Goal: Book appointment/travel/reservation

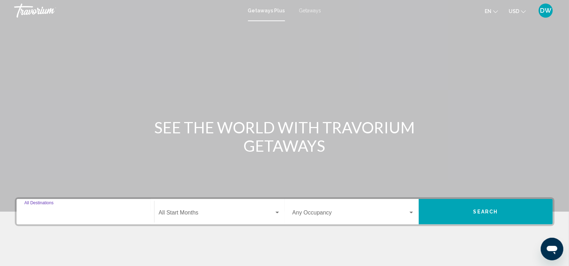
click at [108, 212] on input "Destination All Destinations" at bounding box center [85, 214] width 122 height 6
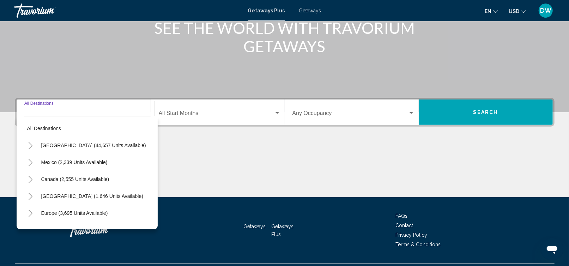
scroll to position [117, 0]
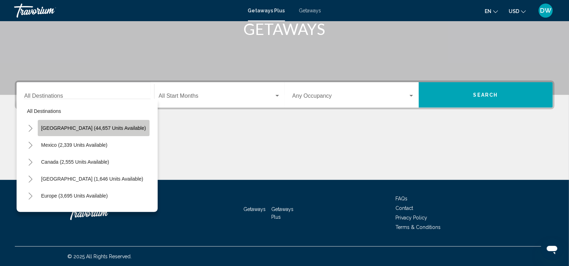
click at [98, 128] on span "[GEOGRAPHIC_DATA] (44,657 units available)" at bounding box center [93, 128] width 105 height 6
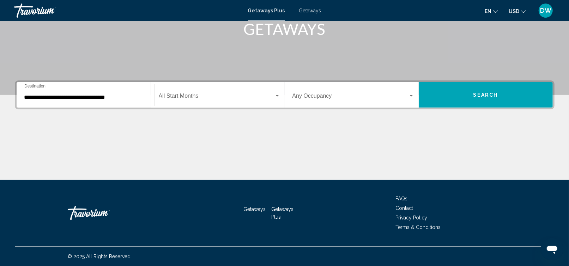
click at [86, 102] on div "**********" at bounding box center [85, 95] width 122 height 22
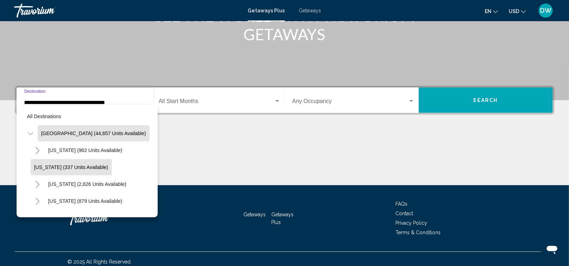
scroll to position [47, 0]
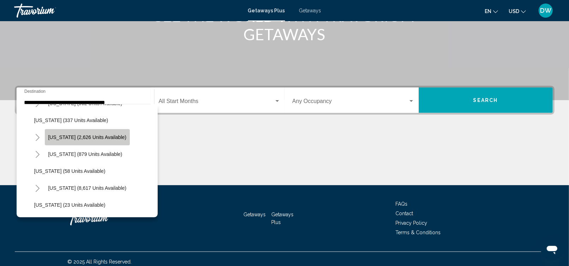
click at [88, 135] on span "[US_STATE] (2,626 units available)" at bounding box center [87, 137] width 78 height 6
type input "**********"
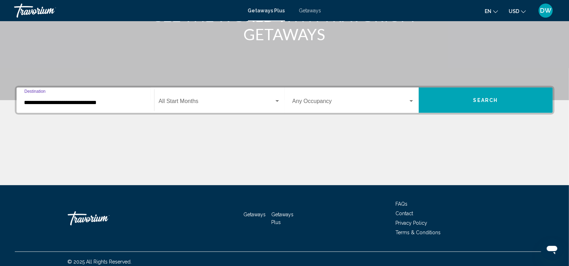
scroll to position [117, 0]
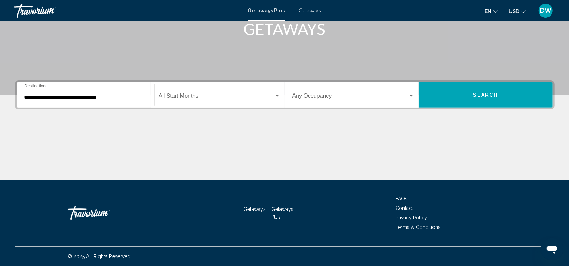
click at [180, 91] on div "Start Month All Start Months" at bounding box center [220, 95] width 122 height 22
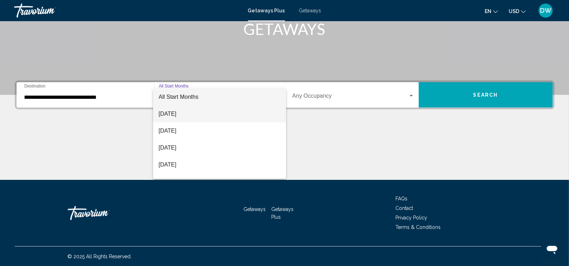
click at [177, 113] on span "[DATE]" at bounding box center [220, 113] width 122 height 17
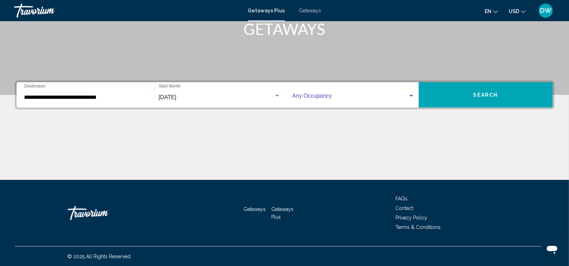
click at [308, 97] on span "Search widget" at bounding box center [350, 97] width 116 height 6
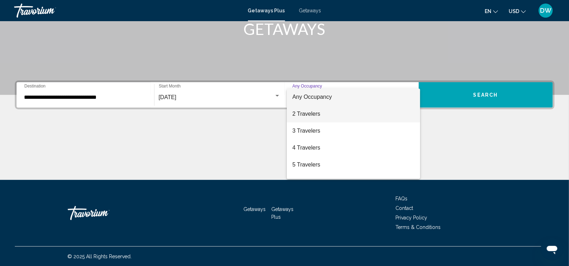
click at [307, 115] on span "2 Travelers" at bounding box center [353, 113] width 122 height 17
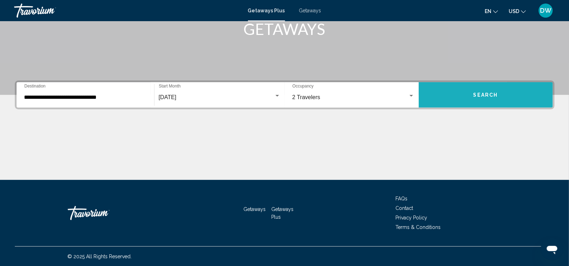
click at [507, 92] on button "Search" at bounding box center [485, 94] width 134 height 25
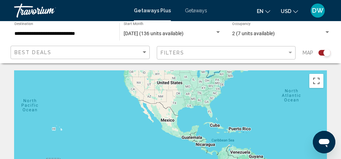
drag, startPoint x: 83, startPoint y: 123, endPoint x: 231, endPoint y: 85, distance: 153.0
click at [231, 85] on div "Main content" at bounding box center [170, 141] width 313 height 141
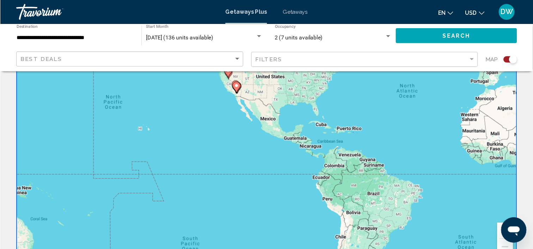
scroll to position [47, 0]
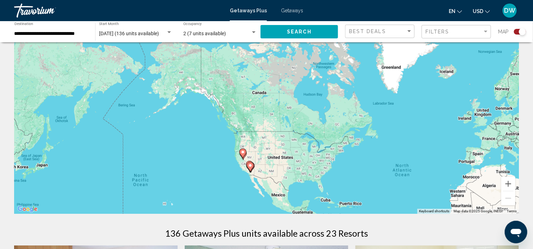
drag, startPoint x: 281, startPoint y: 81, endPoint x: 288, endPoint y: 186, distance: 105.7
click at [288, 186] on div "To activate drag with keyboard, press Alt + Enter. Once in keyboard drag state,…" at bounding box center [266, 108] width 505 height 212
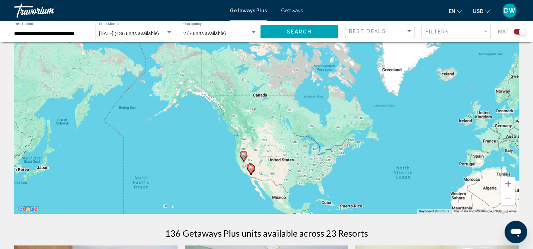
scroll to position [91, 0]
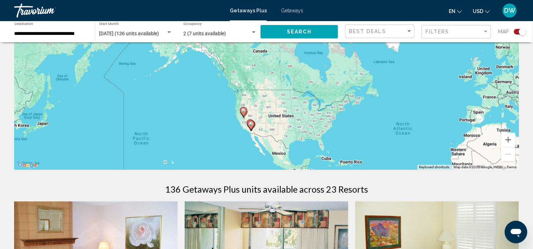
click at [261, 111] on div "To activate drag with keyboard, press Alt + Enter. Once in keyboard drag state,…" at bounding box center [266, 64] width 505 height 212
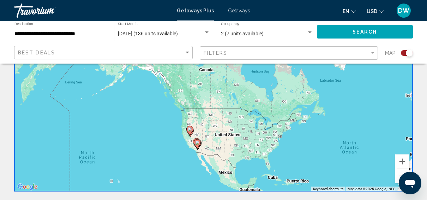
click at [210, 137] on div "To activate drag with keyboard, press Alt + Enter. Once in keyboard drag state,…" at bounding box center [213, 86] width 398 height 212
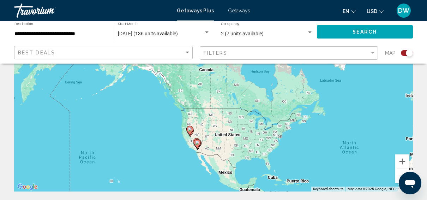
click at [210, 137] on div "To activate drag with keyboard, press Alt + Enter. Once in keyboard drag state,…" at bounding box center [213, 86] width 398 height 212
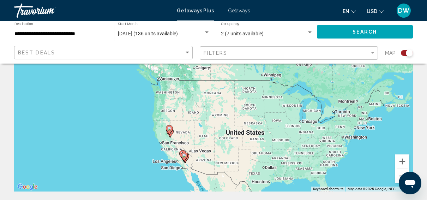
click at [192, 136] on div "To activate drag with keyboard, press Alt + Enter. Once in keyboard drag state,…" at bounding box center [213, 86] width 398 height 212
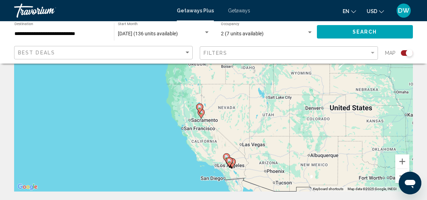
drag, startPoint x: 184, startPoint y: 130, endPoint x: 240, endPoint y: 108, distance: 60.8
click at [240, 108] on div "To activate drag with keyboard, press Alt + Enter. Once in keyboard drag state,…" at bounding box center [213, 86] width 398 height 212
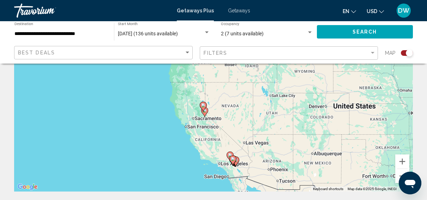
scroll to position [56, 0]
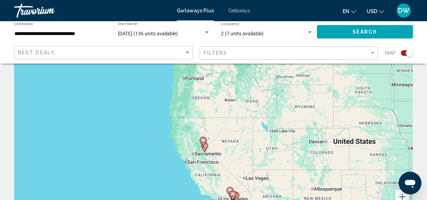
click at [204, 148] on icon "Main content" at bounding box center [204, 146] width 6 height 9
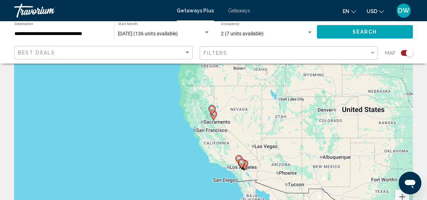
click at [212, 118] on gmp-advanced-marker "Main content" at bounding box center [213, 115] width 7 height 11
click at [212, 119] on gmp-advanced-marker "Main content" at bounding box center [213, 115] width 7 height 11
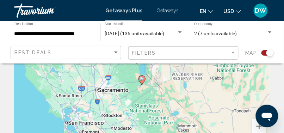
scroll to position [32, 0]
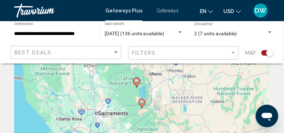
click at [143, 104] on image "Main content" at bounding box center [142, 102] width 4 height 4
type input "**********"
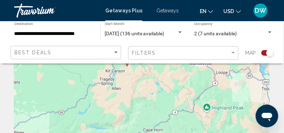
drag, startPoint x: 164, startPoint y: 125, endPoint x: 149, endPoint y: 84, distance: 44.2
click at [149, 83] on div "To activate drag with keyboard, press Alt + Enter. Once in keyboard drag state,…" at bounding box center [142, 108] width 256 height 141
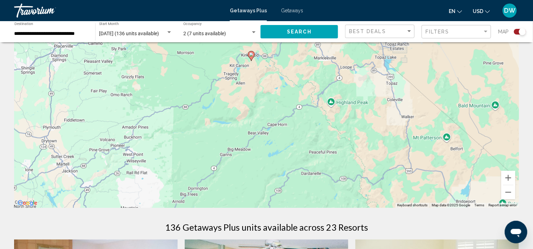
scroll to position [56, 0]
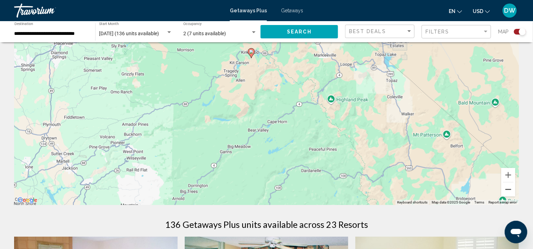
click at [510, 188] on button "Zoom out" at bounding box center [508, 190] width 14 height 14
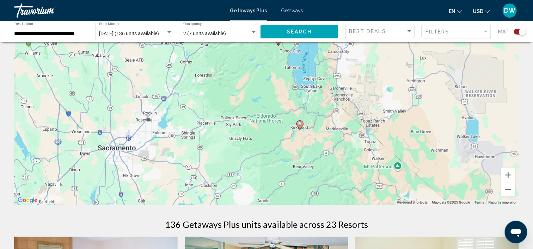
drag, startPoint x: 318, startPoint y: 161, endPoint x: 359, endPoint y: 213, distance: 66.2
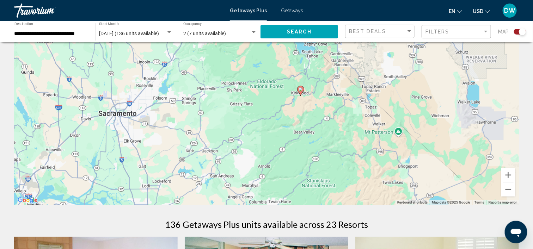
drag, startPoint x: 380, startPoint y: 191, endPoint x: 334, endPoint y: 89, distance: 111.6
click at [335, 91] on div "To activate drag with keyboard, press Alt + Enter. Once in keyboard drag state,…" at bounding box center [266, 100] width 505 height 212
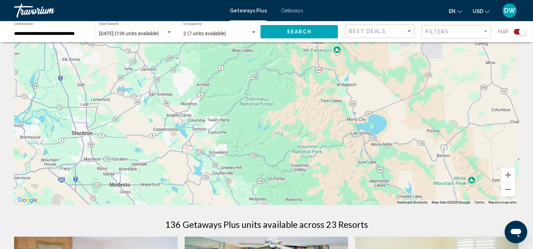
click at [293, 9] on span "Getaways" at bounding box center [292, 11] width 22 height 6
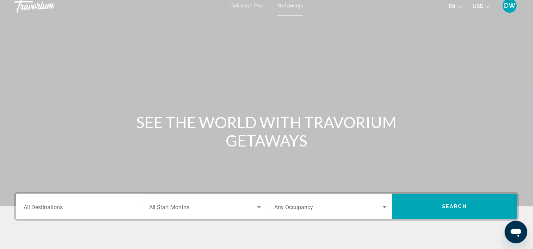
scroll to position [44, 0]
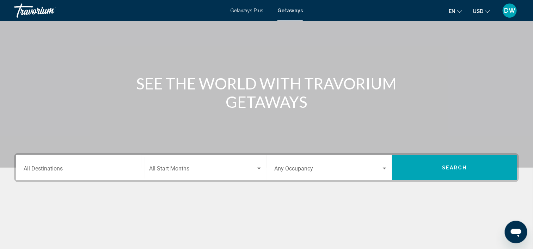
click at [65, 166] on div "Destination All Destinations" at bounding box center [81, 168] width 114 height 22
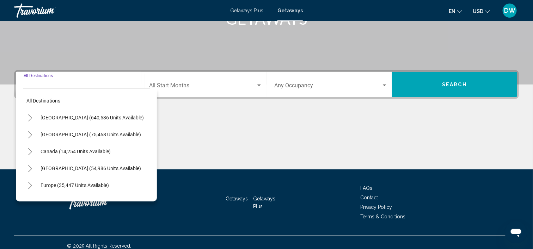
scroll to position [133, 0]
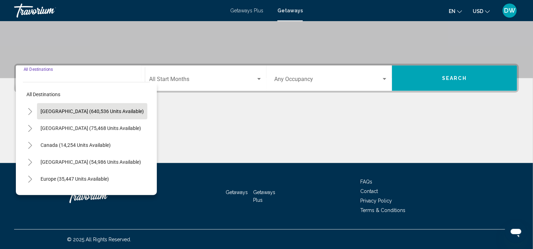
click at [80, 110] on span "[GEOGRAPHIC_DATA] (640,536 units available)" at bounding box center [92, 112] width 103 height 6
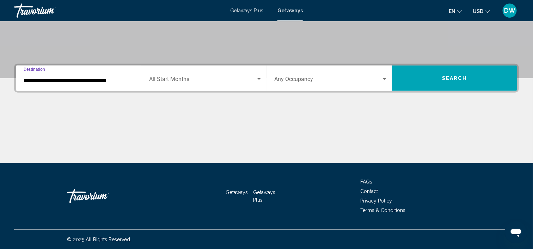
click at [60, 83] on input "**********" at bounding box center [81, 81] width 114 height 6
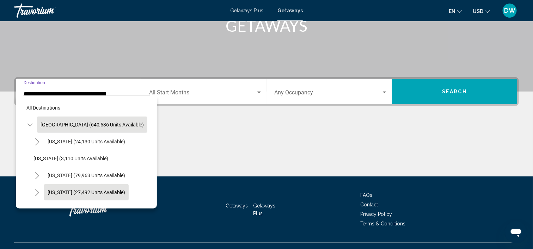
scroll to position [44, 0]
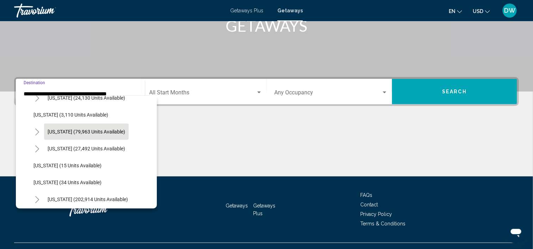
click at [73, 127] on button "[US_STATE] (79,963 units available)" at bounding box center [86, 132] width 85 height 16
type input "**********"
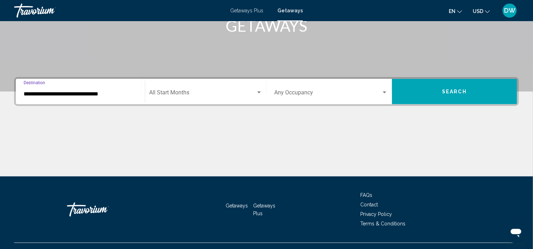
scroll to position [133, 0]
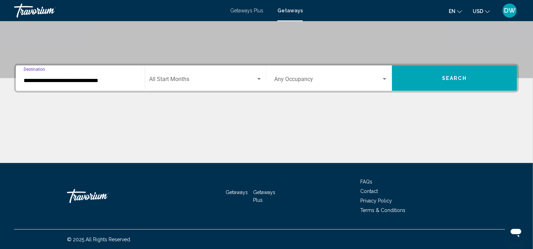
click at [161, 80] on span "Search widget" at bounding box center [202, 81] width 107 height 6
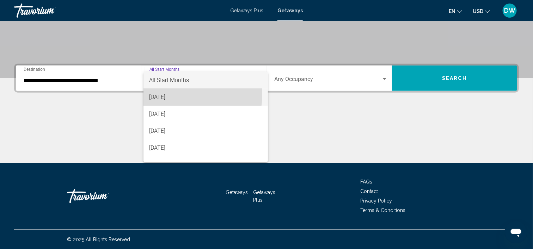
click at [162, 94] on span "[DATE]" at bounding box center [205, 97] width 113 height 17
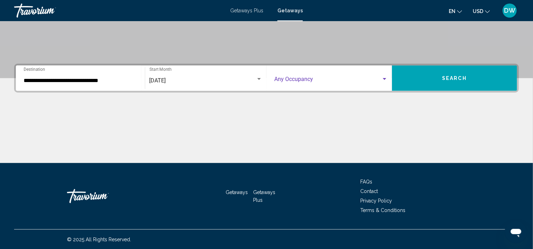
click at [338, 78] on span "Search widget" at bounding box center [327, 81] width 107 height 6
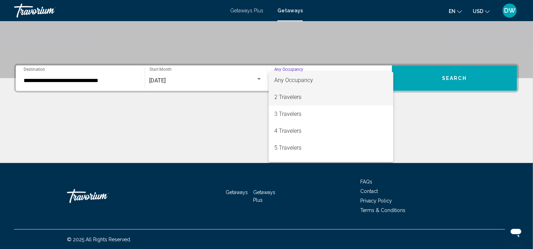
click at [326, 93] on span "2 Travelers" at bounding box center [331, 97] width 114 height 17
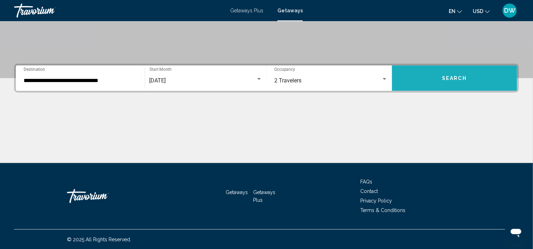
click at [452, 76] on span "Search" at bounding box center [454, 78] width 25 height 6
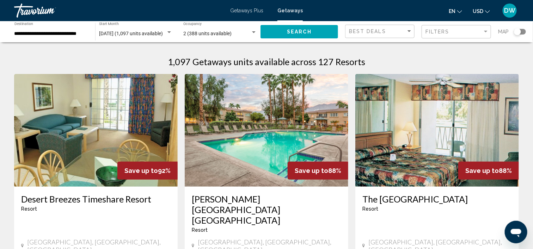
click at [514, 33] on div "Search widget" at bounding box center [517, 32] width 17 height 6
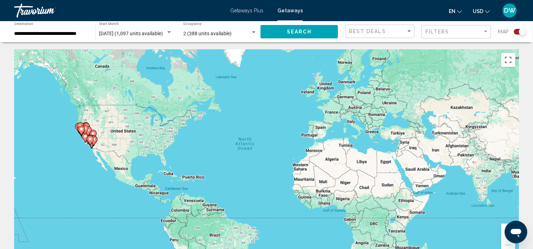
click at [106, 136] on div "To activate drag with keyboard, press Alt + Enter. Once in keyboard drag state,…" at bounding box center [266, 155] width 505 height 212
click at [85, 135] on gmp-advanced-marker "Main content" at bounding box center [84, 130] width 7 height 11
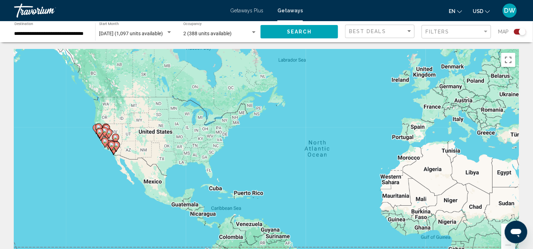
click at [87, 134] on div "To activate drag with keyboard, press Alt + Enter. Once in keyboard drag state,…" at bounding box center [266, 155] width 505 height 212
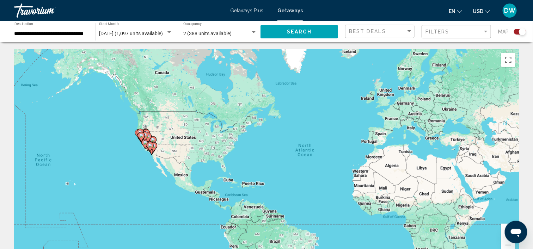
click at [143, 141] on gmp-advanced-marker "Main content" at bounding box center [141, 137] width 7 height 11
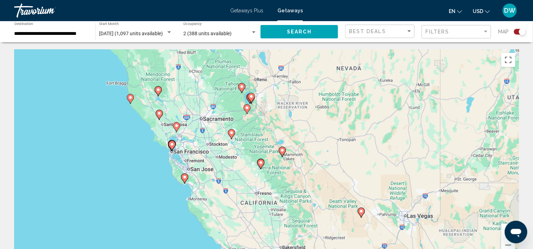
drag, startPoint x: 288, startPoint y: 105, endPoint x: 190, endPoint y: 104, distance: 98.4
click at [191, 101] on div "To activate drag with keyboard, press Alt + Enter. Once in keyboard drag state,…" at bounding box center [266, 155] width 505 height 212
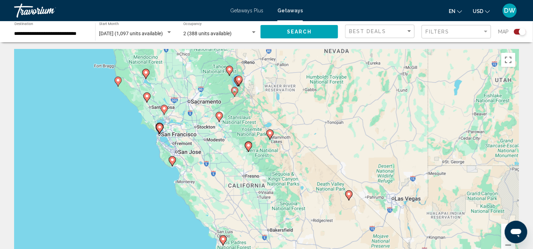
drag, startPoint x: 235, startPoint y: 139, endPoint x: 220, endPoint y: 113, distance: 30.1
click at [220, 114] on div "To activate drag with keyboard, press Alt + Enter. Once in keyboard drag state,…" at bounding box center [266, 155] width 505 height 212
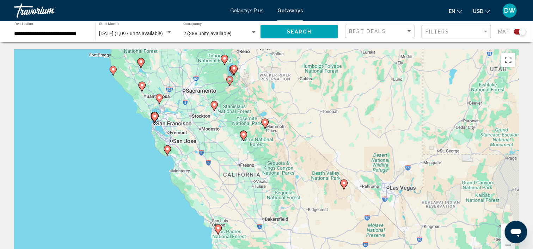
click at [503, 228] on button "Zoom in" at bounding box center [508, 231] width 14 height 14
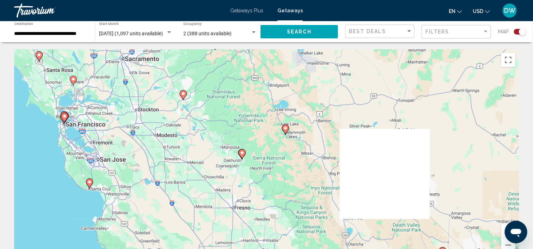
drag, startPoint x: 204, startPoint y: 96, endPoint x: 251, endPoint y: 149, distance: 70.7
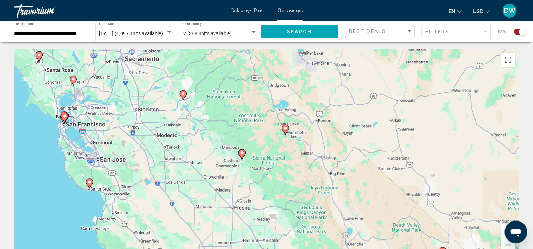
click at [251, 149] on div "To activate drag with keyboard, press Alt + Enter. Once in keyboard drag state,…" at bounding box center [266, 155] width 505 height 212
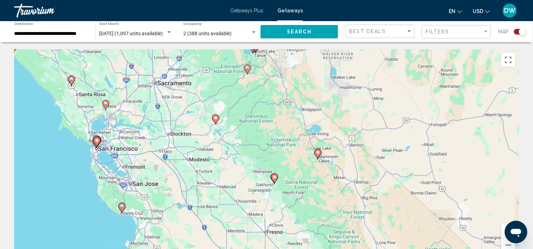
click at [217, 117] on image "Main content" at bounding box center [216, 118] width 4 height 4
type input "**********"
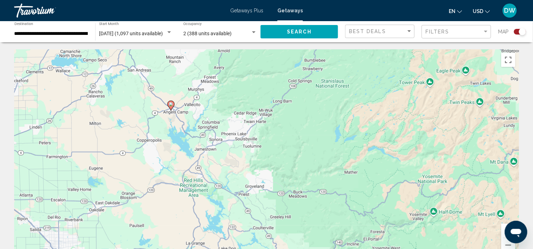
drag, startPoint x: 260, startPoint y: 199, endPoint x: 160, endPoint y: 143, distance: 114.9
click at [160, 150] on div "To activate drag with keyboard, press Alt + Enter. Once in keyboard drag state,…" at bounding box center [266, 155] width 505 height 212
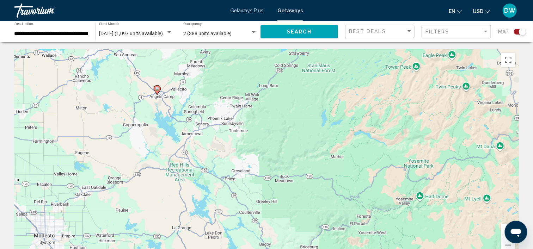
click at [157, 91] on icon "Main content" at bounding box center [157, 90] width 6 height 9
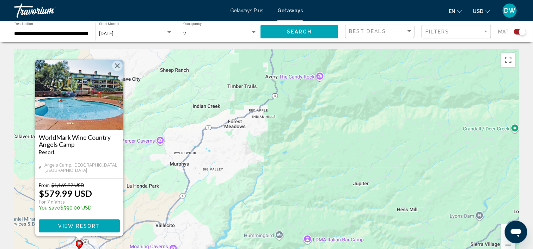
click at [173, 189] on div "To activate drag with keyboard, press Alt + Enter. Once in keyboard drag state,…" at bounding box center [266, 155] width 505 height 212
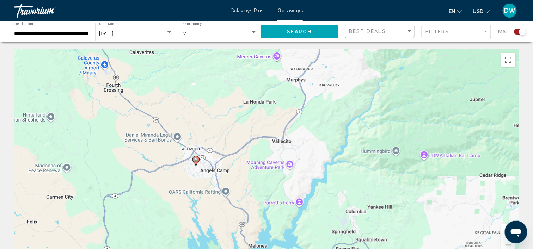
drag, startPoint x: 114, startPoint y: 195, endPoint x: 267, endPoint y: 97, distance: 181.3
click at [267, 97] on div "To activate drag with keyboard, press Alt + Enter. Once in keyboard drag state,…" at bounding box center [266, 155] width 505 height 212
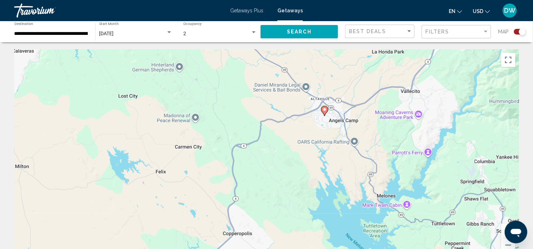
click at [324, 113] on icon "Main content" at bounding box center [324, 110] width 6 height 9
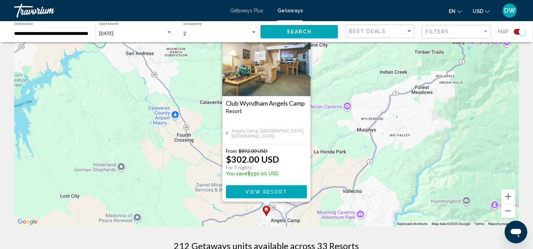
scroll to position [44, 0]
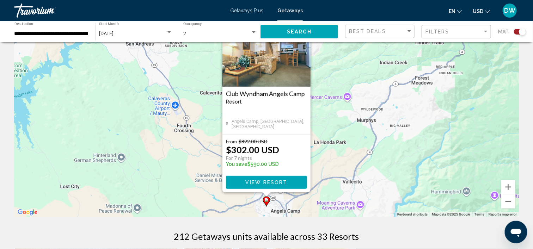
drag, startPoint x: 327, startPoint y: 131, endPoint x: 327, endPoint y: 127, distance: 3.9
click at [327, 129] on div "To activate drag with keyboard, press Alt + Enter. Once in keyboard drag state,…" at bounding box center [266, 112] width 505 height 212
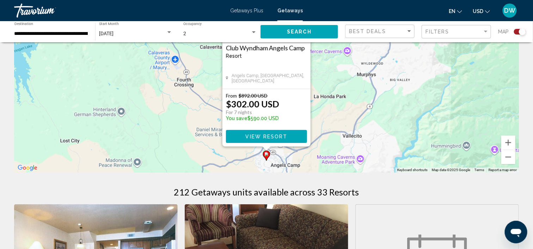
scroll to position [88, 0]
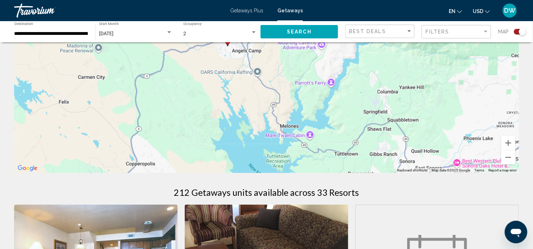
drag, startPoint x: 367, startPoint y: 154, endPoint x: 327, endPoint y: 35, distance: 125.3
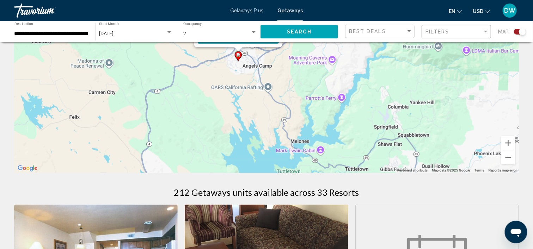
drag, startPoint x: 333, startPoint y: 141, endPoint x: 365, endPoint y: 174, distance: 45.9
click at [362, 171] on div "To activate drag with keyboard, press Alt + Enter. Once in keyboard drag state,…" at bounding box center [266, 68] width 505 height 212
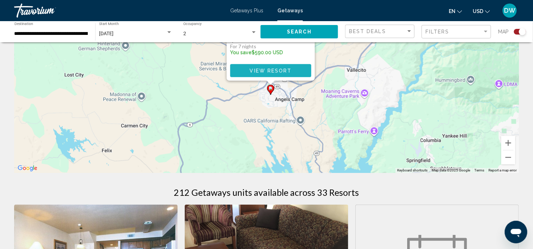
click at [278, 68] on span "View Resort" at bounding box center [271, 71] width 42 height 6
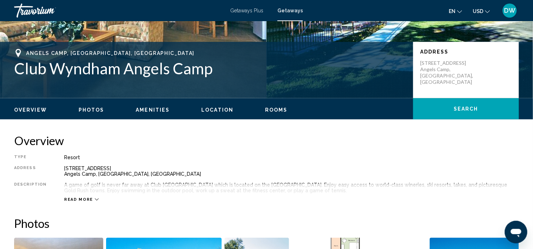
scroll to position [178, 0]
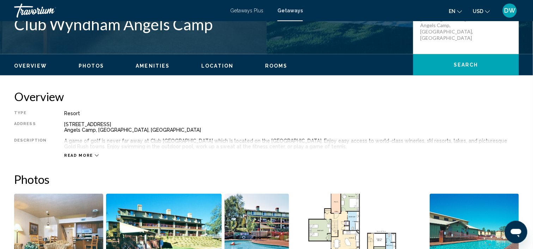
click at [85, 154] on span "Read more" at bounding box center [78, 155] width 29 height 5
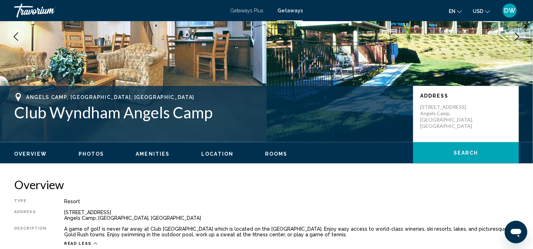
scroll to position [0, 0]
